Goal: Task Accomplishment & Management: Manage account settings

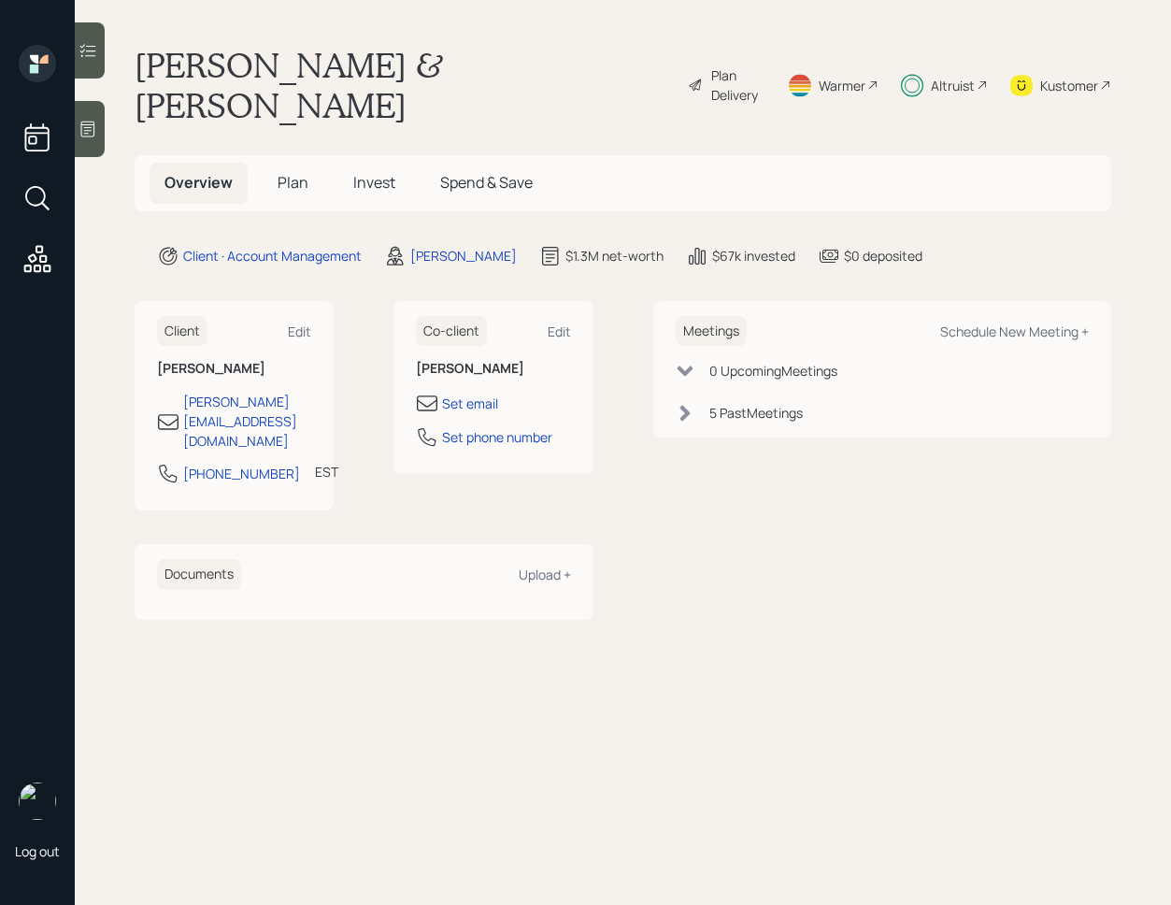
click at [105, 63] on div "Log out [PERSON_NAME] & [PERSON_NAME] Plan Delivery Warmer Altruist Kustomer Ov…" at bounding box center [585, 452] width 1171 height 905
click at [85, 45] on icon at bounding box center [88, 50] width 19 height 19
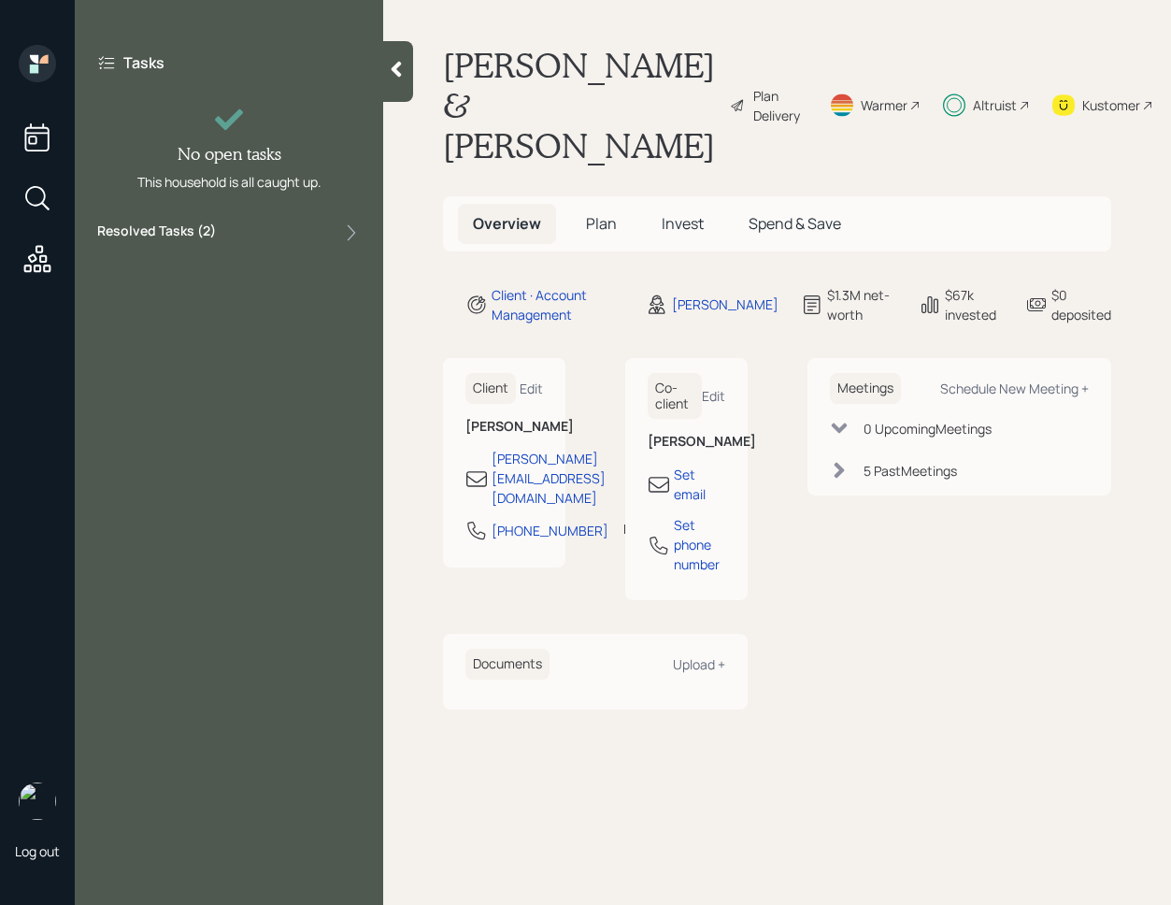
click at [202, 222] on label "Resolved Tasks ( 2 )" at bounding box center [156, 233] width 119 height 22
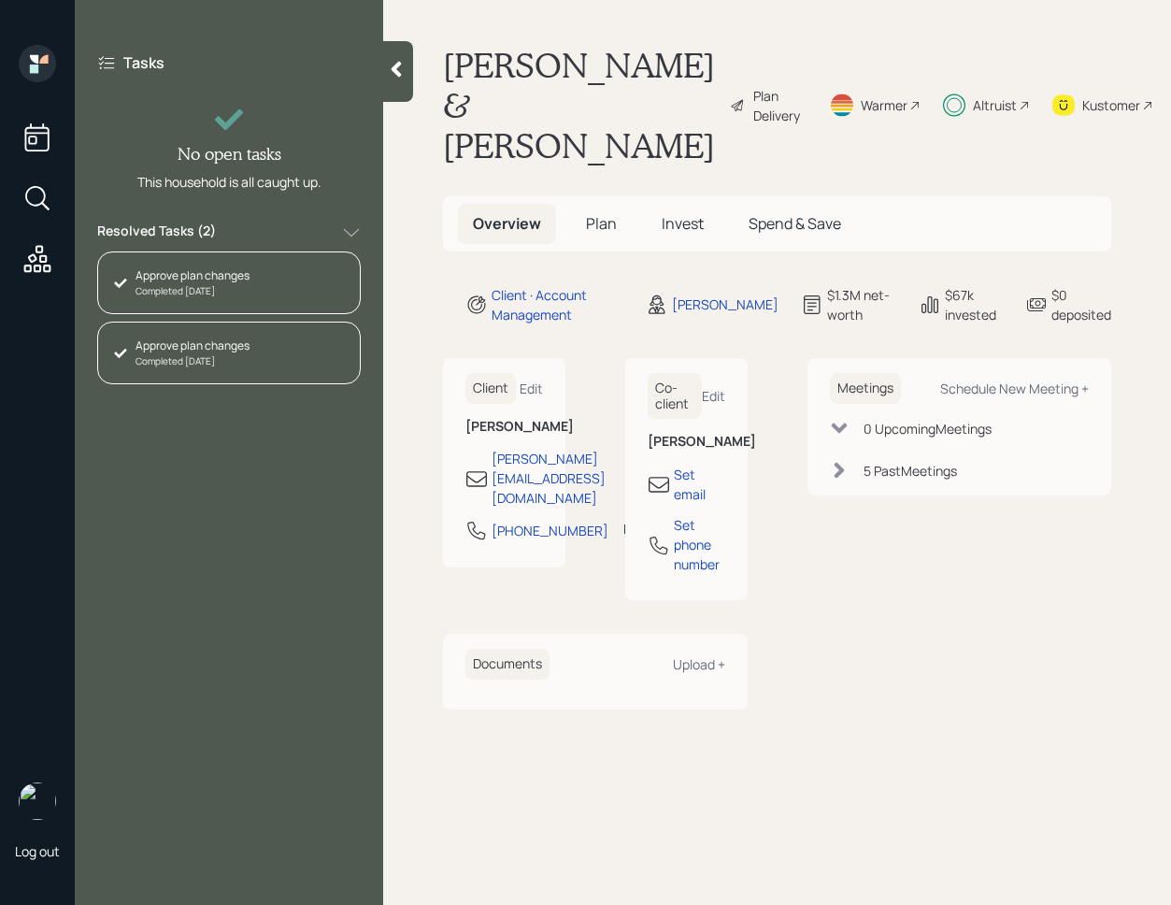
click at [413, 75] on div at bounding box center [398, 71] width 30 height 61
